Goal: Task Accomplishment & Management: Complete application form

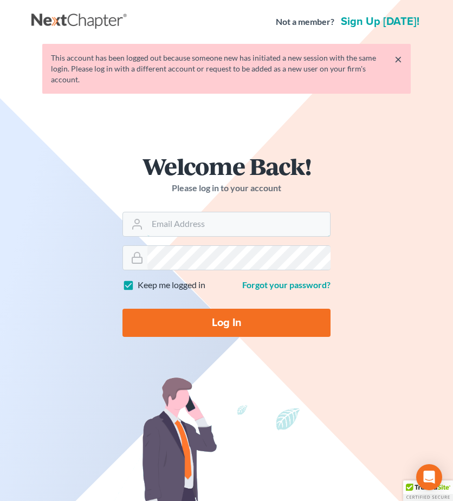
type input "[EMAIL_ADDRESS][DOMAIN_NAME]"
click at [240, 322] on input "Log In" at bounding box center [226, 323] width 208 height 28
type input "Thinking..."
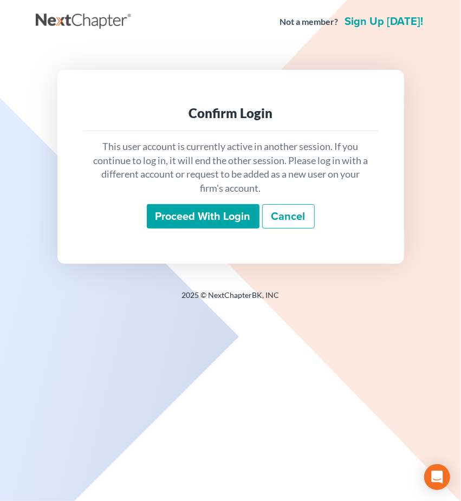
click at [209, 221] on input "Proceed with login" at bounding box center [203, 216] width 113 height 25
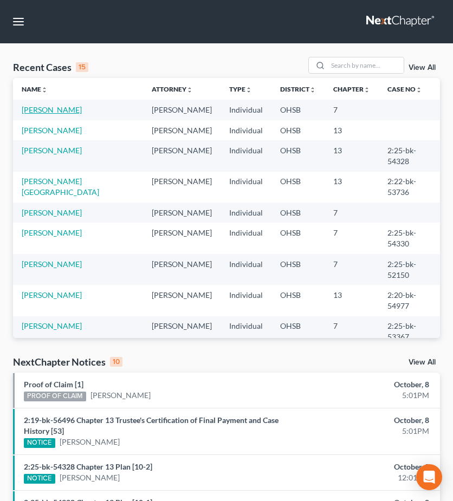
click at [69, 110] on link "DaCons, Daron" at bounding box center [52, 109] width 60 height 9
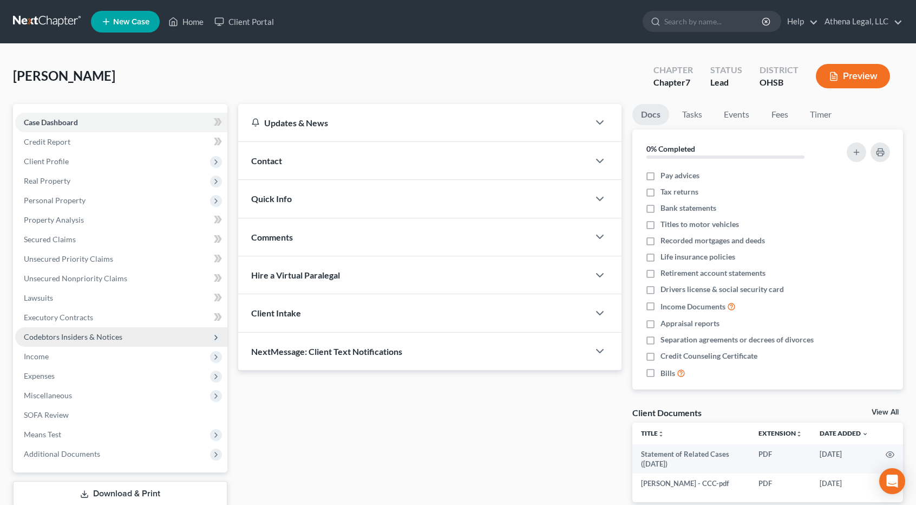
scroll to position [69, 0]
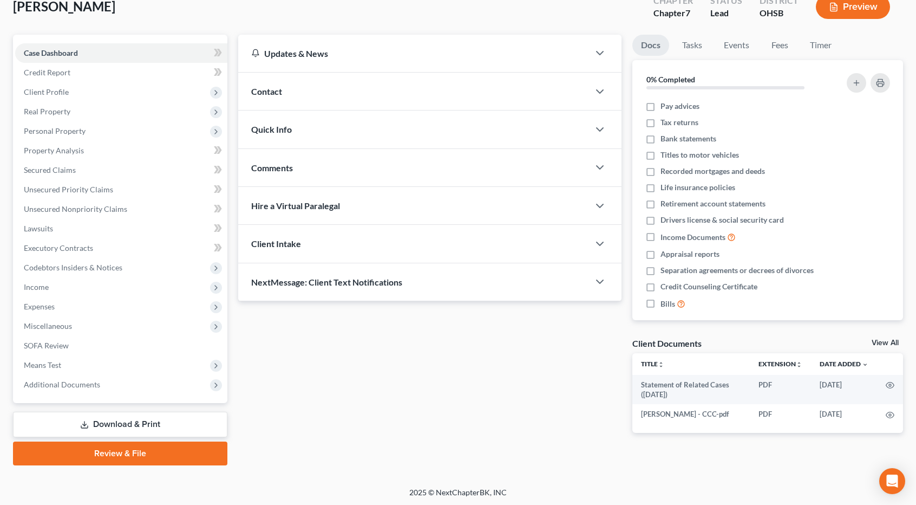
click at [109, 454] on link "Review & File" at bounding box center [120, 453] width 214 height 24
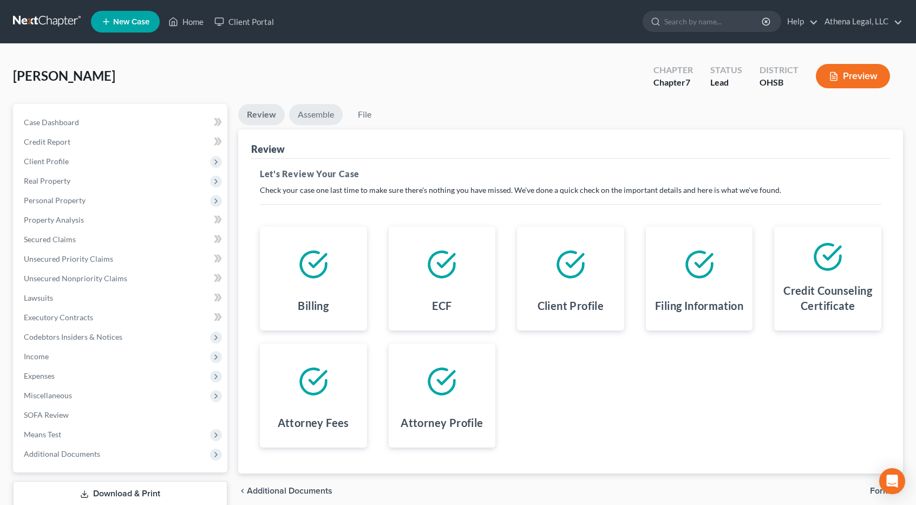
click at [321, 121] on link "Assemble" at bounding box center [316, 114] width 54 height 21
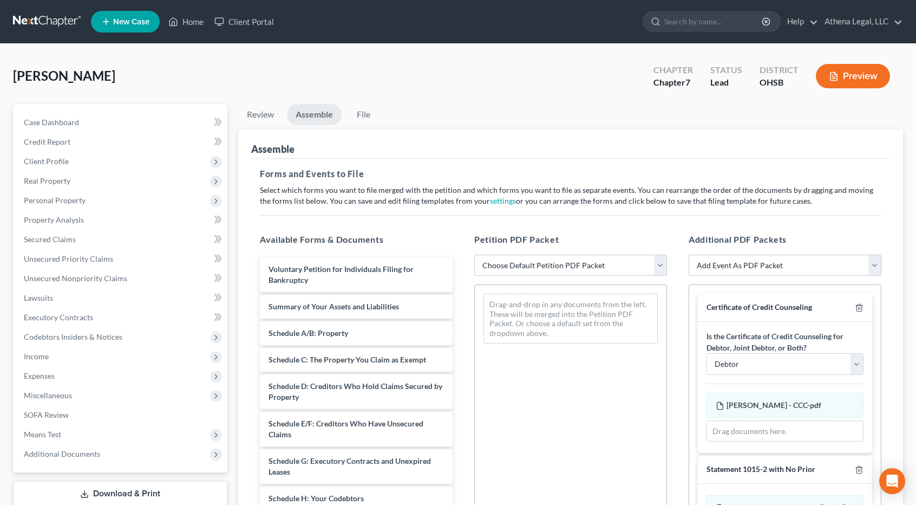
click at [460, 260] on select "Choose Default Petition PDF Packet Emergency Filing (Voluntary Petition and Cre…" at bounding box center [570, 266] width 193 height 22
select select "1"
click at [460, 255] on select "Choose Default Petition PDF Packet Emergency Filing (Voluntary Petition and Cre…" at bounding box center [570, 266] width 193 height 22
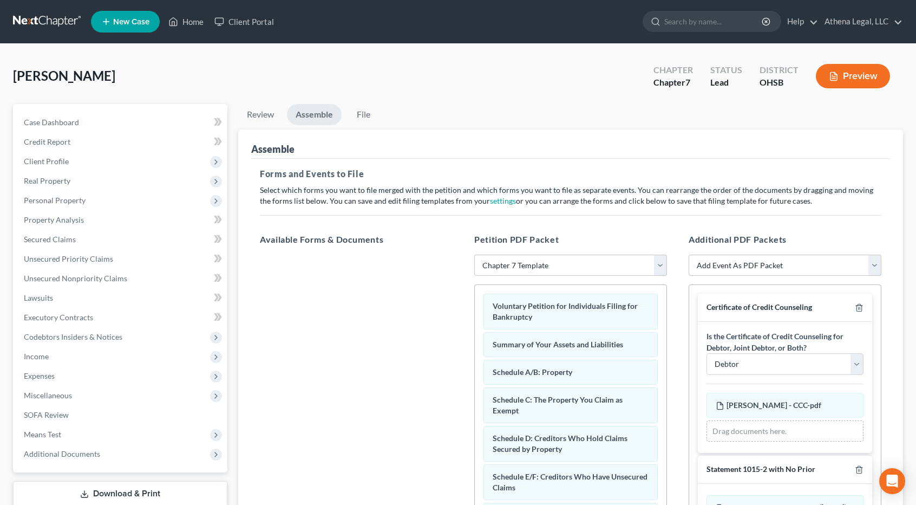
click at [460, 267] on select "Add Event As PDF Packet 20 Largest Unsecured Creditors Amended Document Amended…" at bounding box center [785, 266] width 193 height 22
select select "56"
click at [460, 255] on select "Add Event As PDF Packet 20 Largest Unsecured Creditors Amended Document Amended…" at bounding box center [785, 266] width 193 height 22
select select
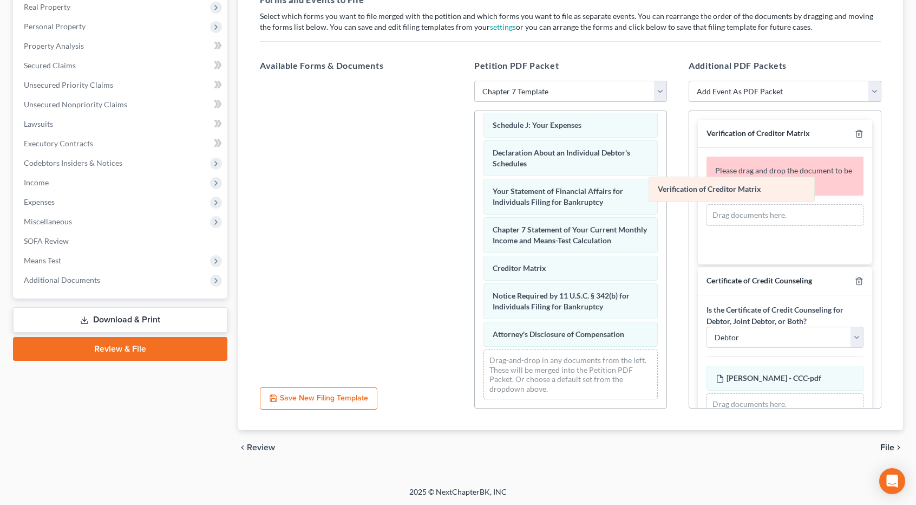
scroll to position [314, 0]
drag, startPoint x: 573, startPoint y: 265, endPoint x: 798, endPoint y: 167, distance: 244.7
click at [460, 167] on div "Verification of Creditor Matrix Voluntary Petition for Individuals Filing for B…" at bounding box center [571, 104] width 192 height 607
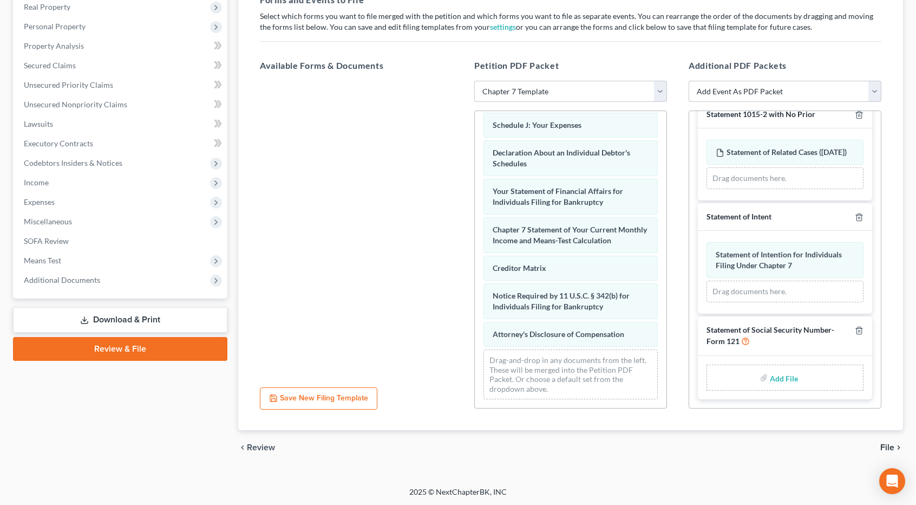
scroll to position [289, 0]
click at [460, 377] on input "file" at bounding box center [783, 377] width 26 height 19
type input "C:\fakepath\Dacons, Daron - SSN.pdf"
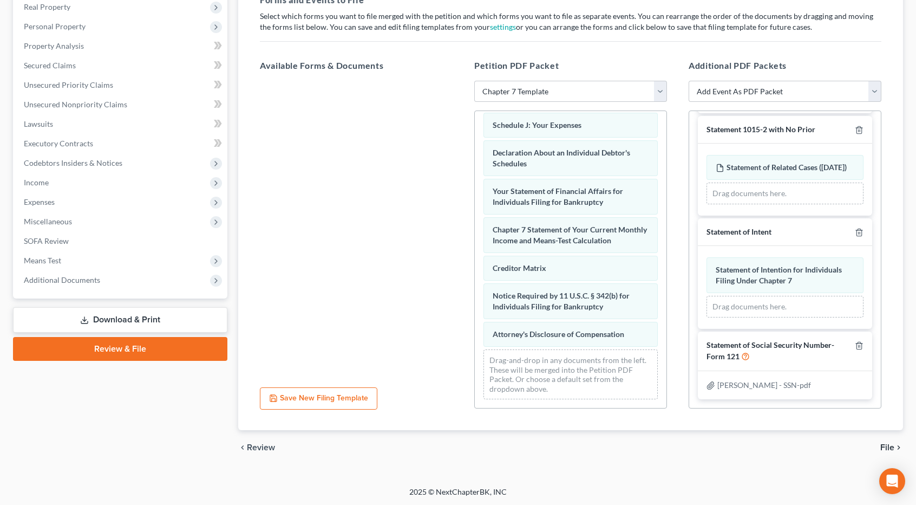
click at [460, 445] on span "File" at bounding box center [888, 447] width 14 height 9
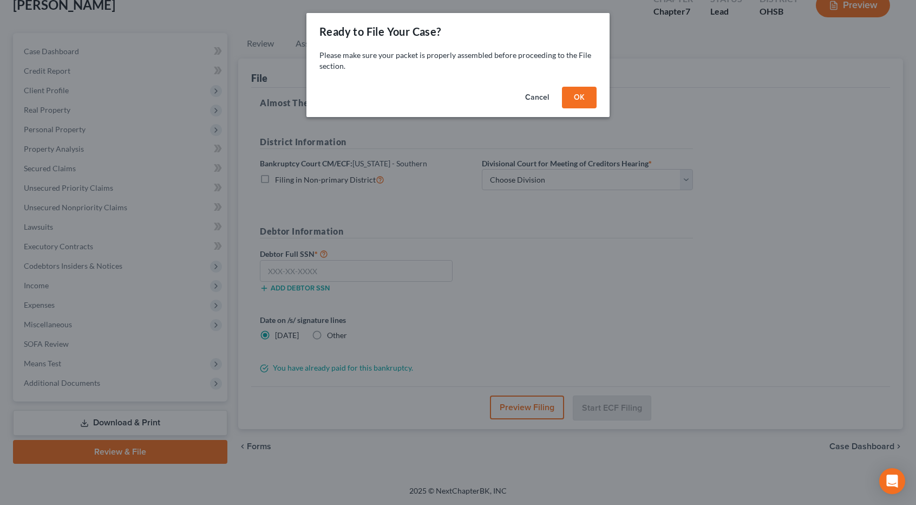
scroll to position [69, 0]
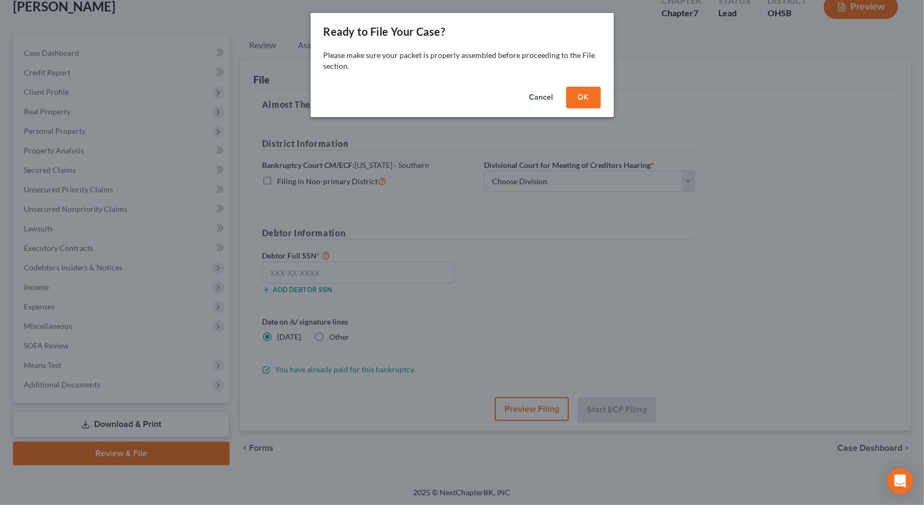
click at [460, 94] on button "OK" at bounding box center [583, 98] width 35 height 22
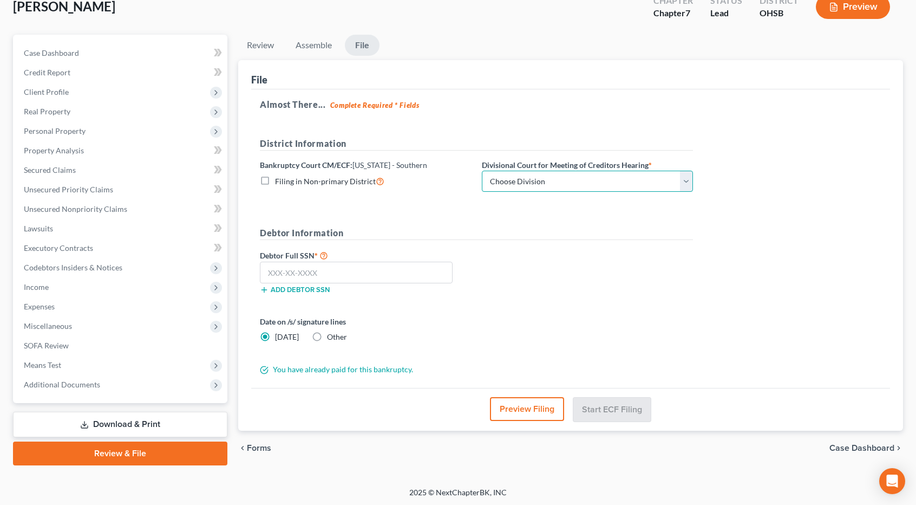
click at [460, 178] on select "Choose Division Cincinnati Columbus Dayton" at bounding box center [587, 182] width 211 height 22
select select "1"
click at [460, 171] on select "Choose Division Cincinnati Columbus Dayton" at bounding box center [587, 182] width 211 height 22
click at [402, 273] on input "text" at bounding box center [356, 273] width 193 height 22
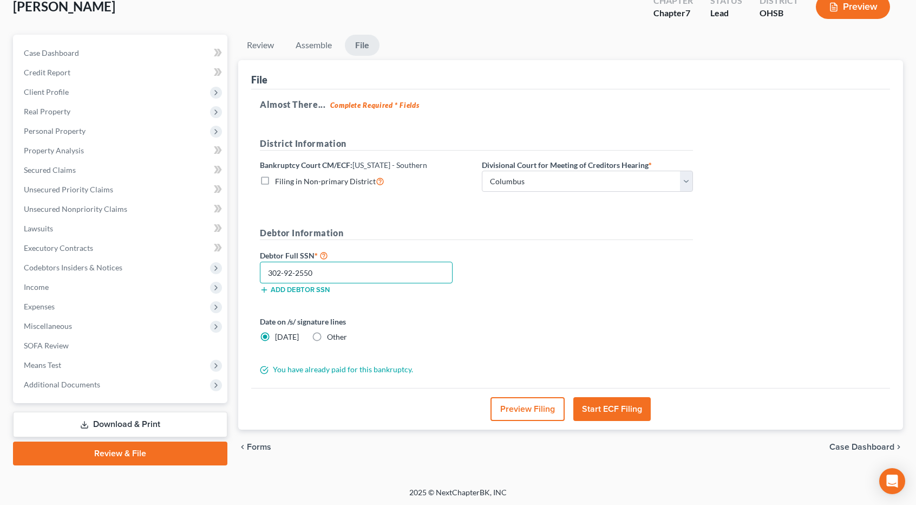
type input "302-92-2550"
click at [460, 402] on button "Start ECF Filing" at bounding box center [611, 409] width 77 height 24
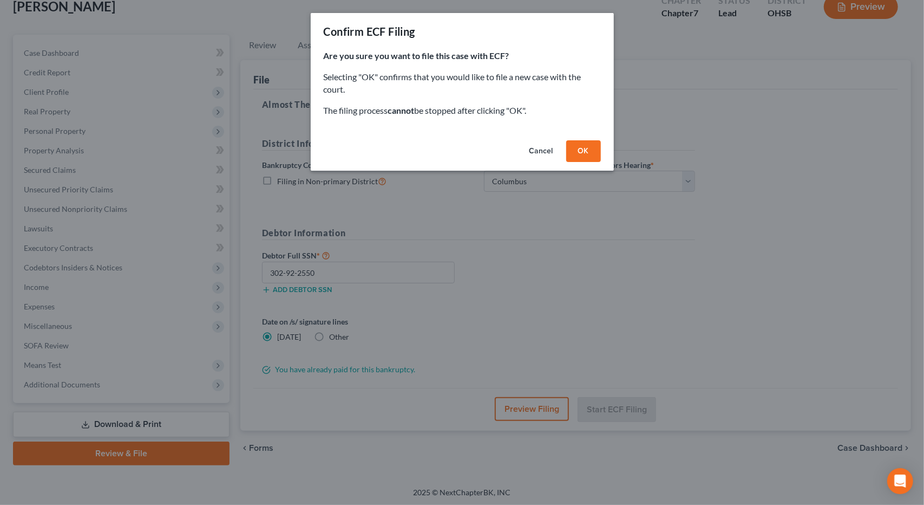
click at [460, 155] on button "OK" at bounding box center [583, 151] width 35 height 22
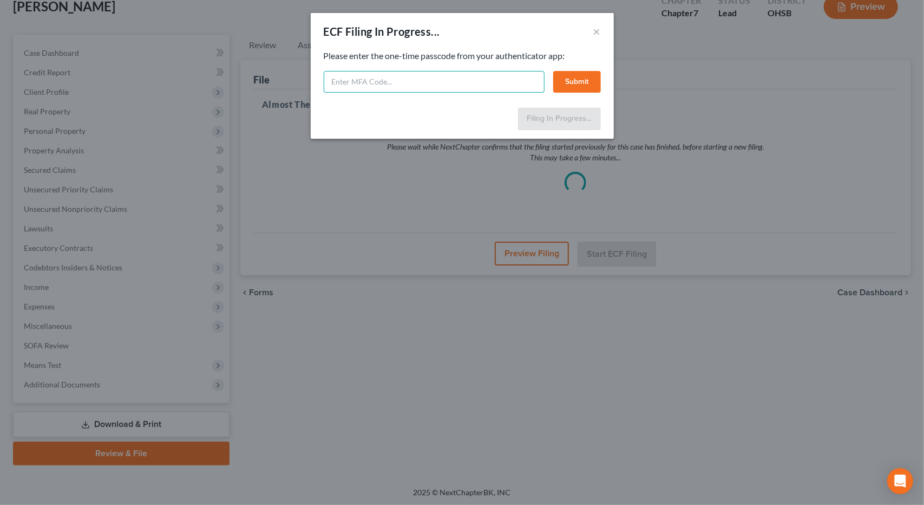
click at [460, 82] on input "text" at bounding box center [434, 82] width 221 height 22
type input "985006"
click at [460, 87] on button "Submit" at bounding box center [577, 82] width 48 height 22
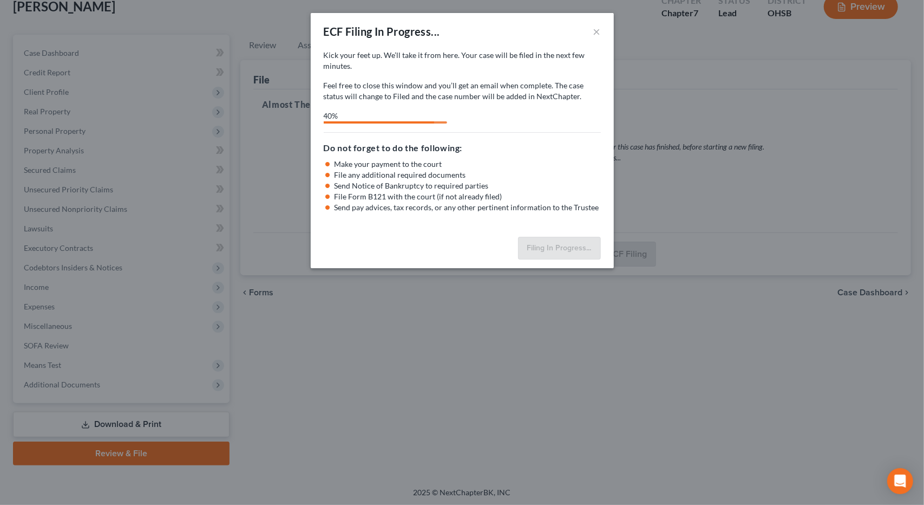
select select "1"
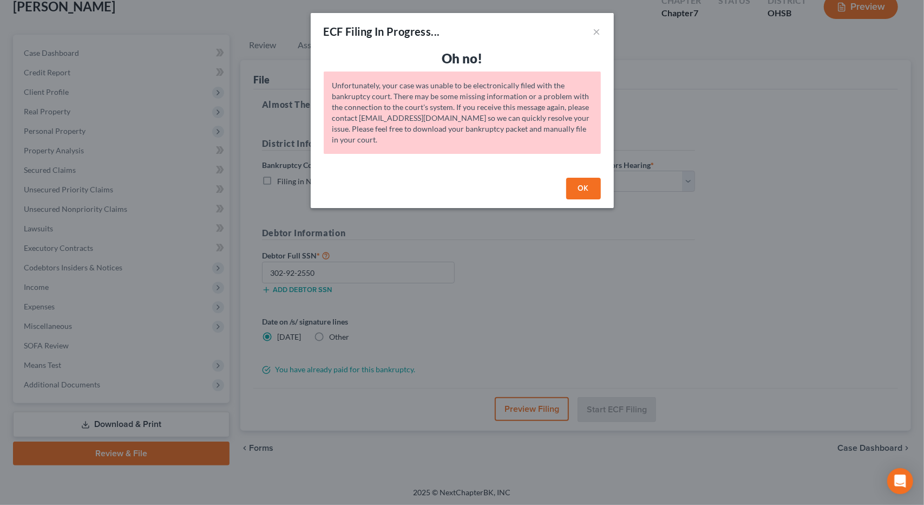
click at [460, 188] on button "OK" at bounding box center [583, 189] width 35 height 22
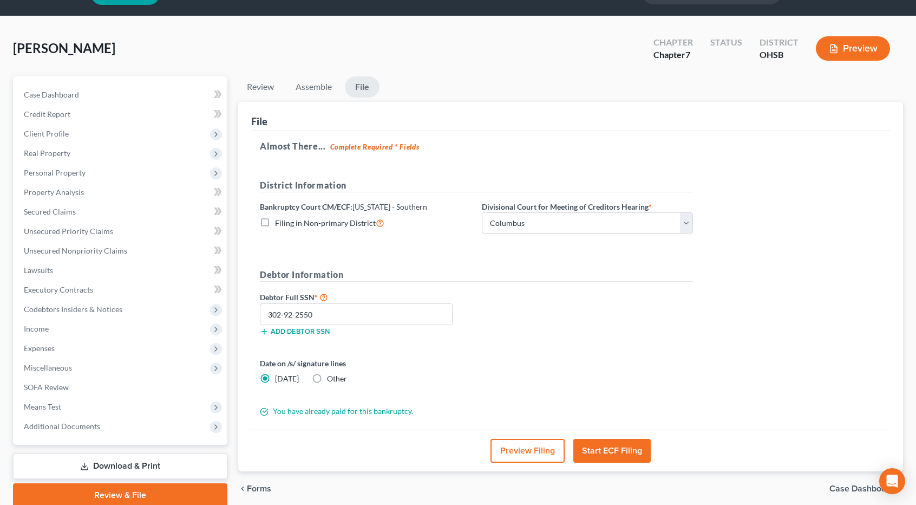
scroll to position [28, 0]
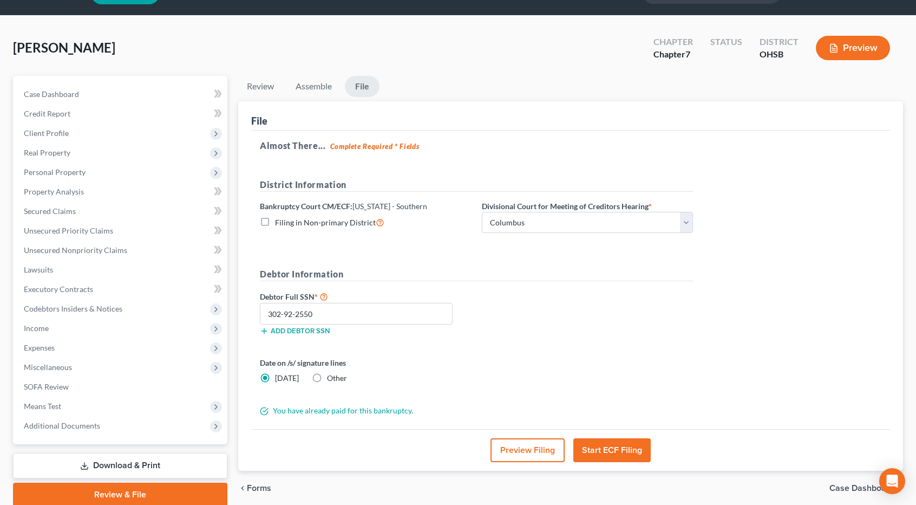
click at [460, 446] on button "Start ECF Filing" at bounding box center [611, 450] width 77 height 24
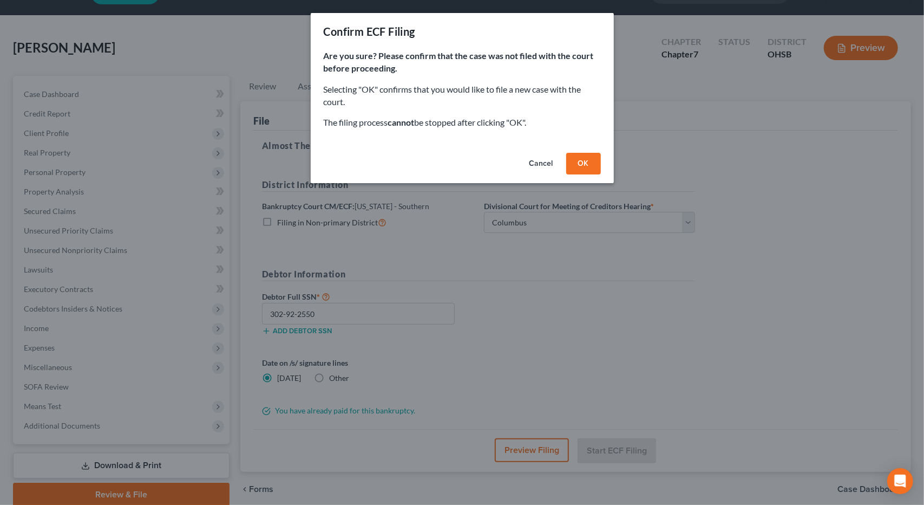
click at [460, 169] on button "OK" at bounding box center [583, 164] width 35 height 22
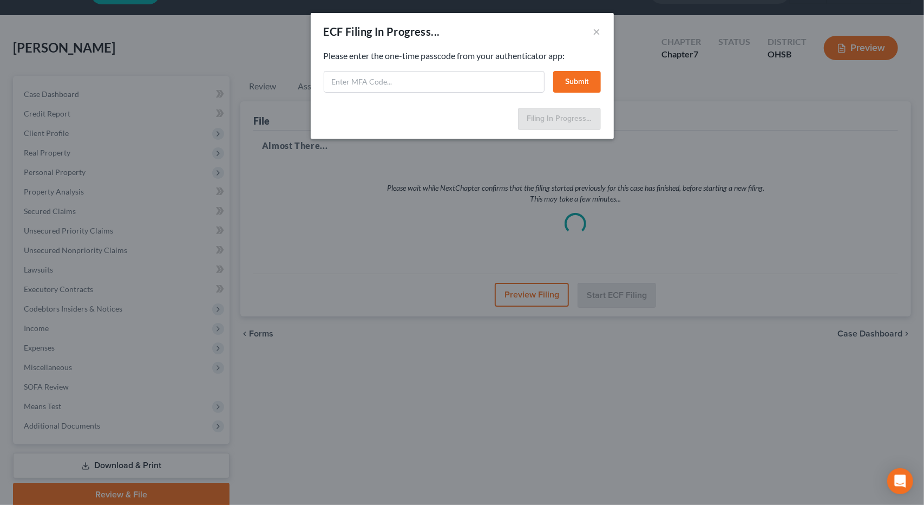
click at [425, 69] on div "Please enter the one-time passcode from your authenticator app: Submit" at bounding box center [462, 71] width 277 height 43
click at [417, 82] on input "text" at bounding box center [434, 82] width 221 height 22
type input "574622"
click at [460, 83] on button "Submit" at bounding box center [577, 82] width 48 height 22
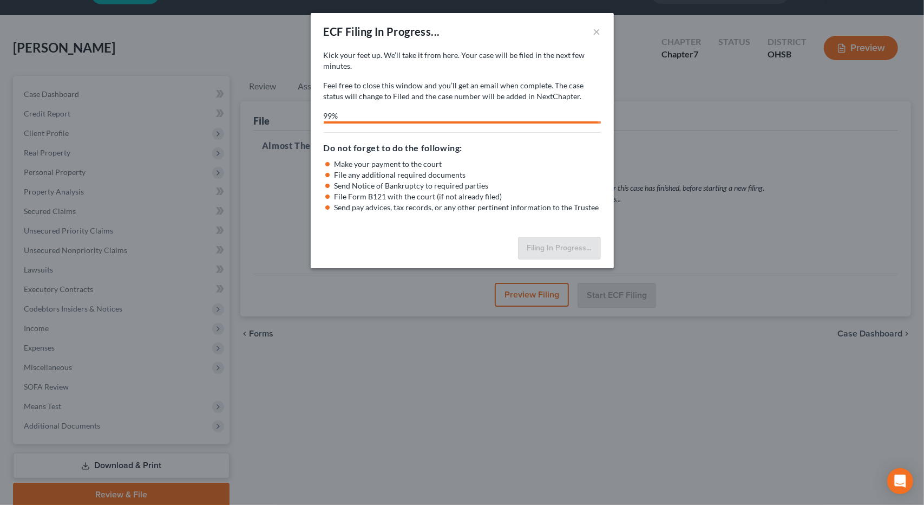
select select "1"
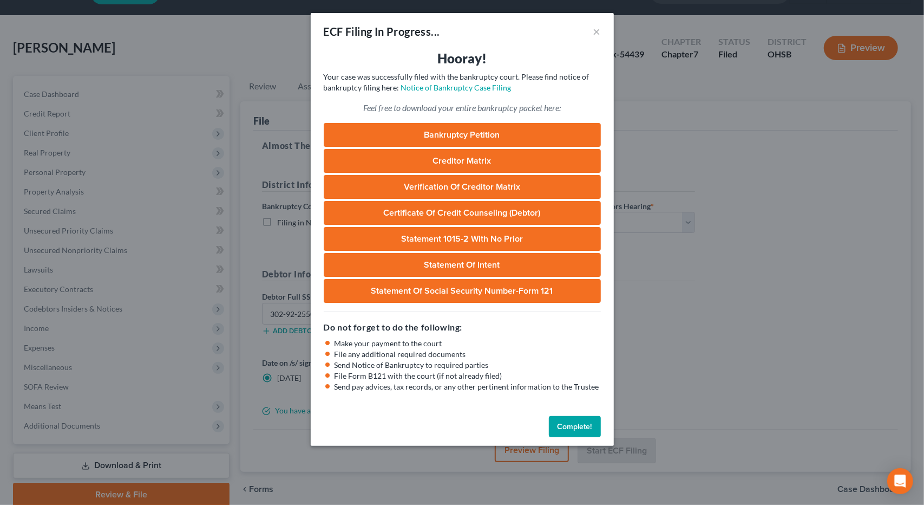
click at [460, 425] on button "Complete!" at bounding box center [575, 427] width 52 height 22
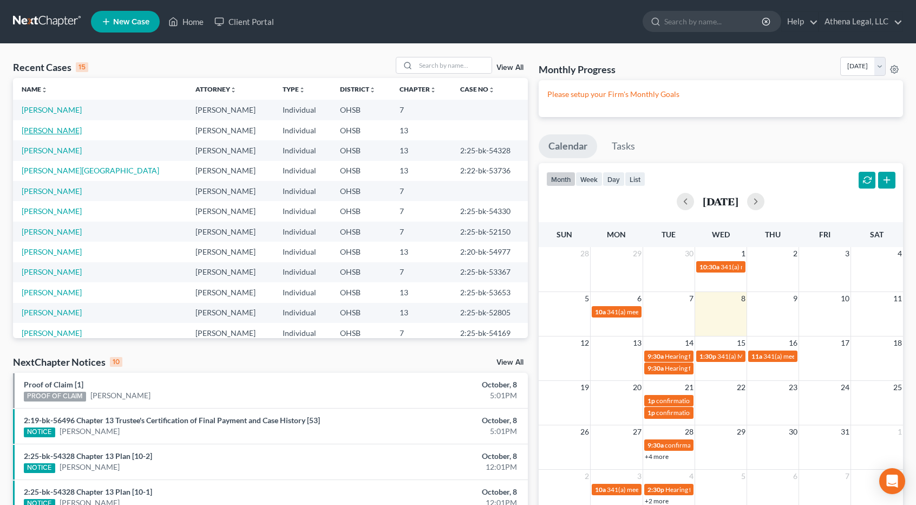
click at [54, 131] on link "Stewart, Daniel" at bounding box center [52, 130] width 60 height 9
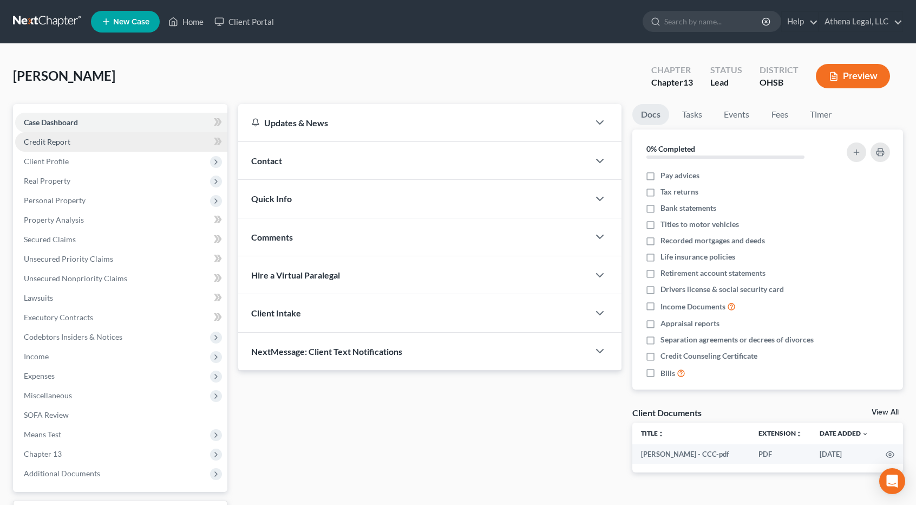
click at [68, 142] on span "Credit Report" at bounding box center [47, 141] width 47 height 9
